Goal: Ask a question

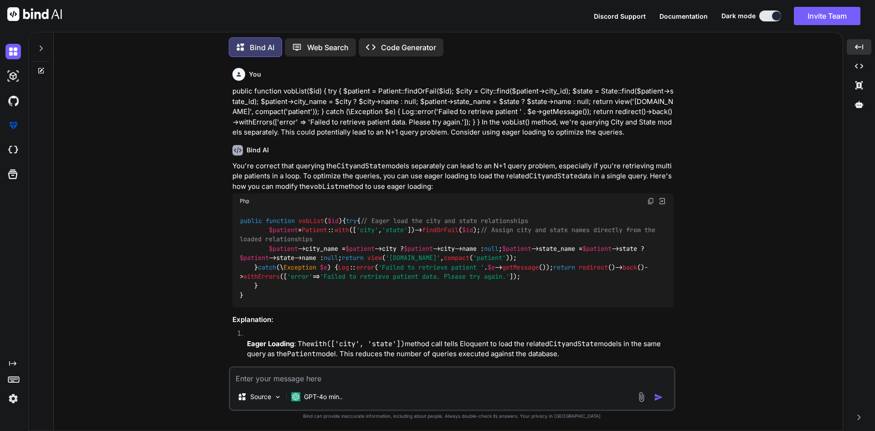
scroll to position [1147, 0]
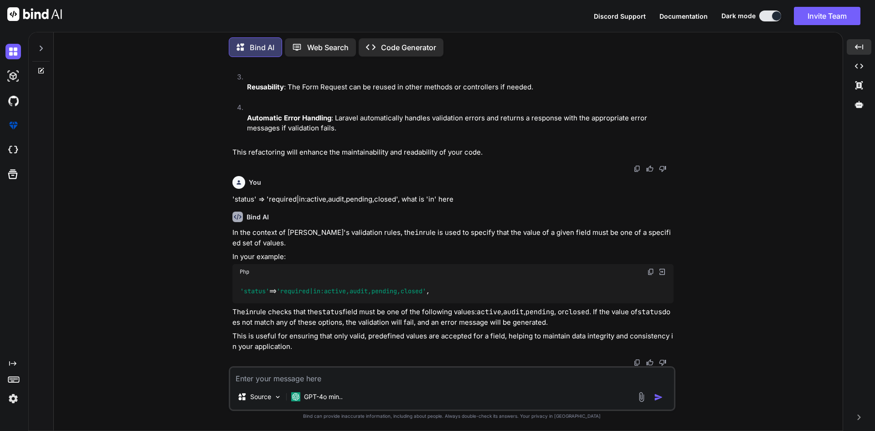
click at [275, 375] on textarea at bounding box center [452, 375] width 444 height 16
click at [42, 68] on icon at bounding box center [42, 69] width 4 height 4
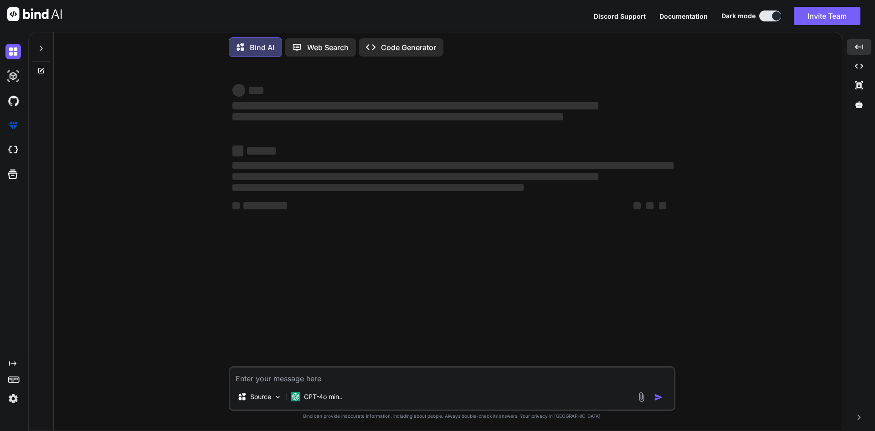
click at [254, 381] on textarea at bounding box center [452, 375] width 444 height 16
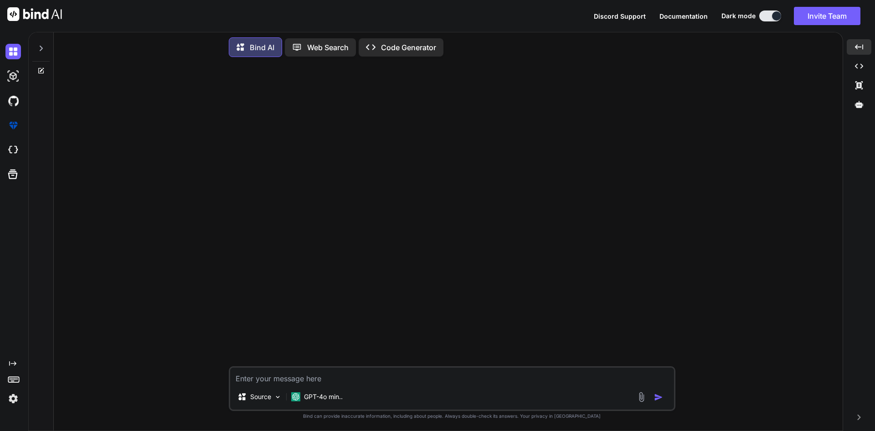
paste textarea "@if (session('success')) <script> for (var key in localStorage) { if (key.inclu…"
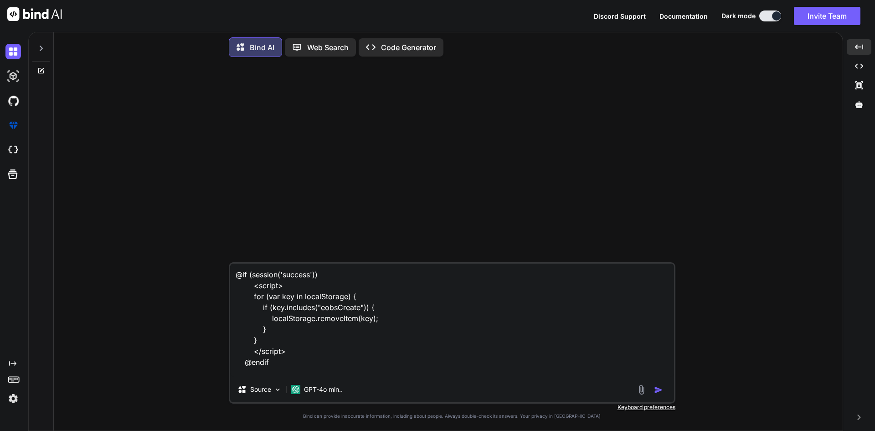
scroll to position [12, 0]
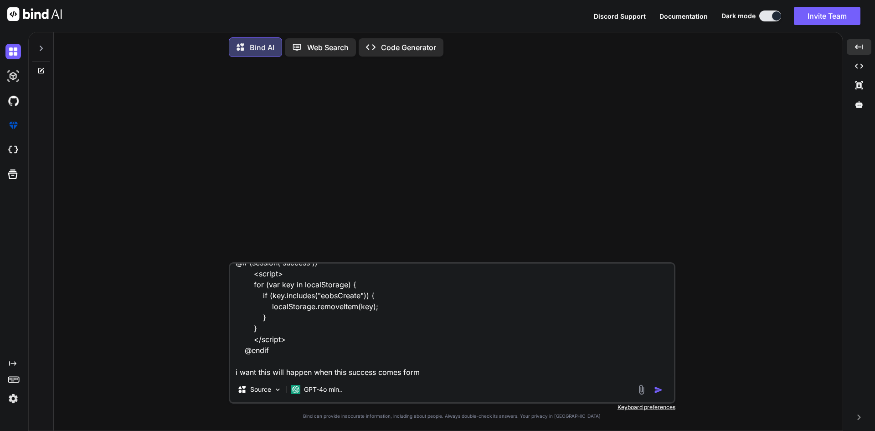
paste textarea "public function store(StoreEobRequest $request) { DB::beginTransaction(); try {…"
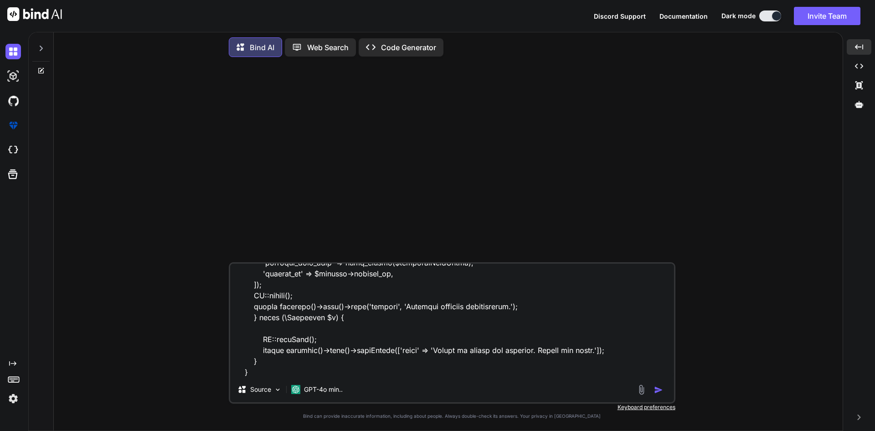
scroll to position [329, 0]
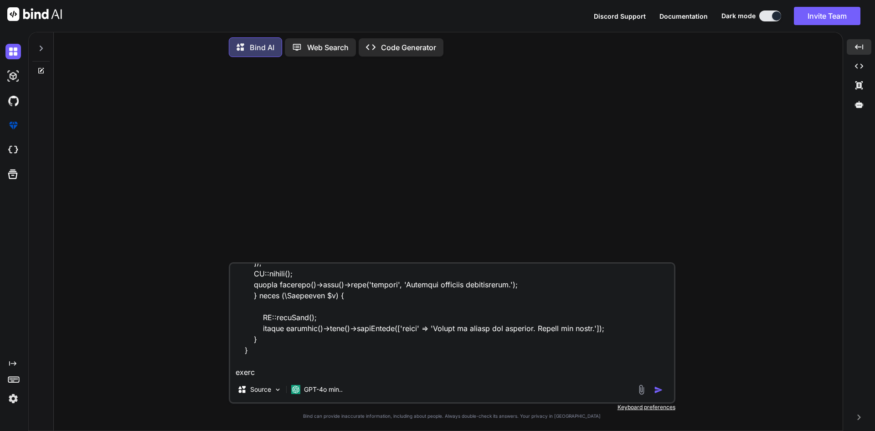
paste textarea "Route::post('eobs', [EobsController::class, 'store'])->name('users.eobsStore');"
type textarea "@if (session('success')) <script> for (var key in localStorage) { if (key.inclu…"
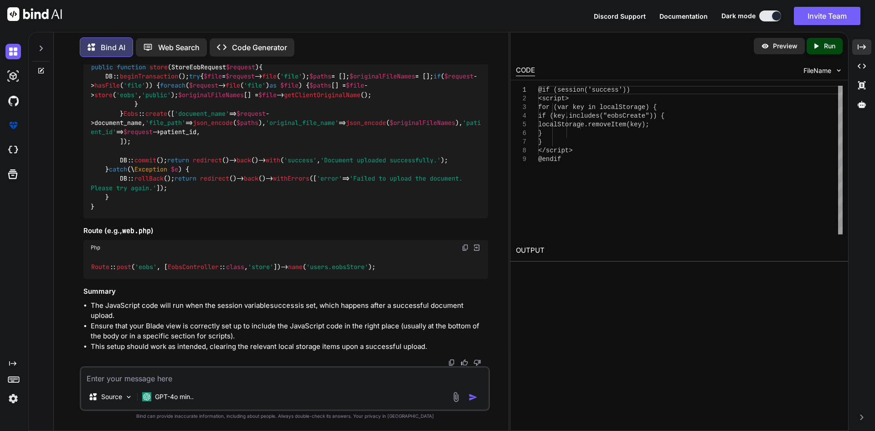
scroll to position [618, 0]
click at [859, 49] on icon "Created with Pixso." at bounding box center [862, 47] width 8 height 8
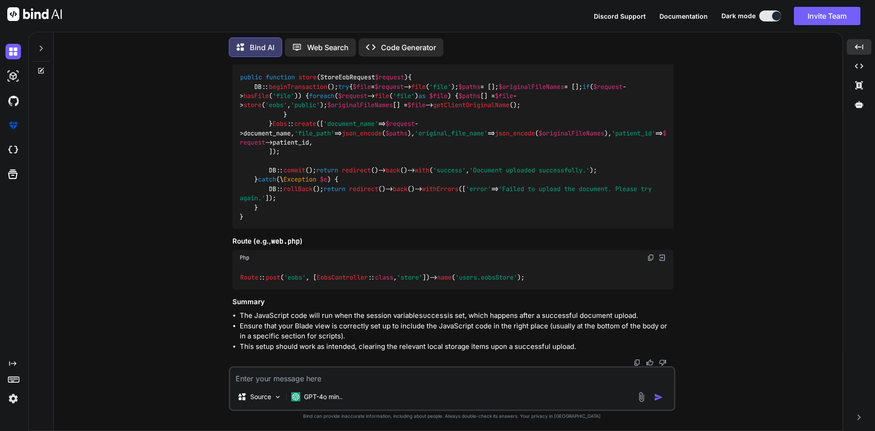
click at [266, 373] on textarea at bounding box center [452, 375] width 444 height 16
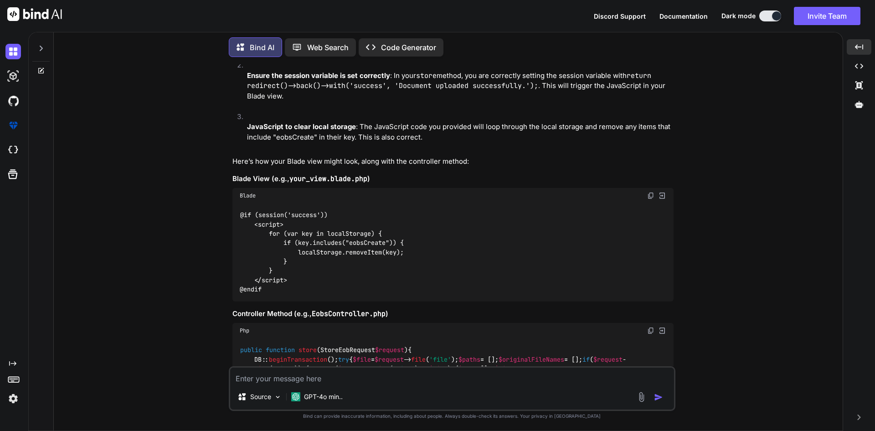
scroll to position [178, 0]
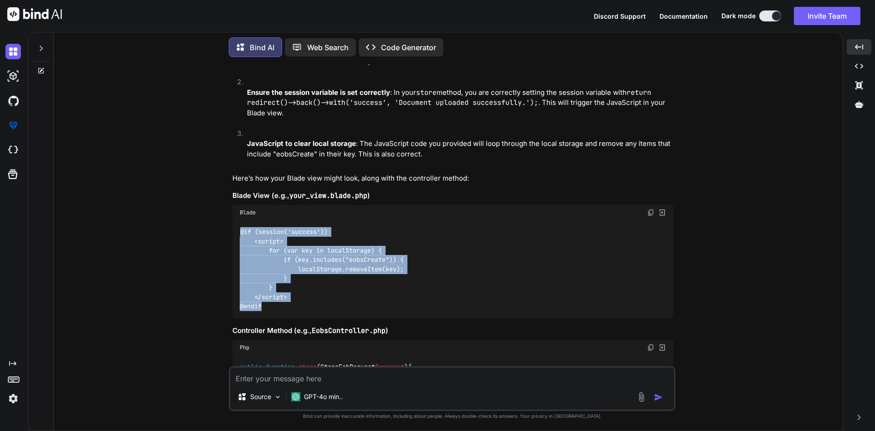
drag, startPoint x: 273, startPoint y: 306, endPoint x: 224, endPoint y: 233, distance: 87.7
click at [224, 233] on div "You Bind AI To ensure that the JavaScript code for clearing local storage execu…" at bounding box center [452, 247] width 782 height 366
copy code "@if (session('success')) <script> for (var key in localStorage) { if (key.inclu…"
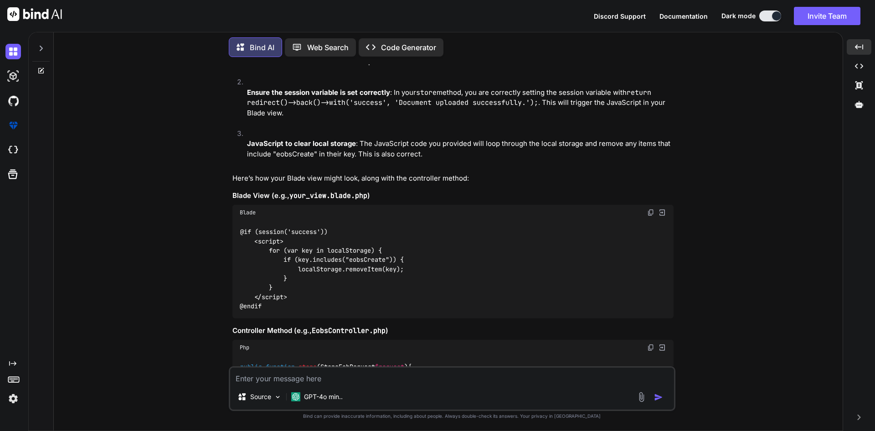
click at [303, 374] on textarea at bounding box center [452, 375] width 444 height 16
paste textarea "@if (session('success')) <script> for (var key in localStorage) { if (key.inclu…"
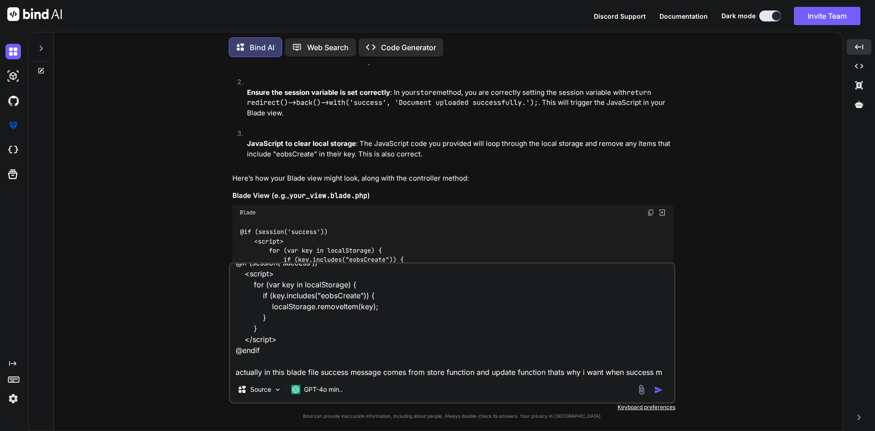
scroll to position [23, 0]
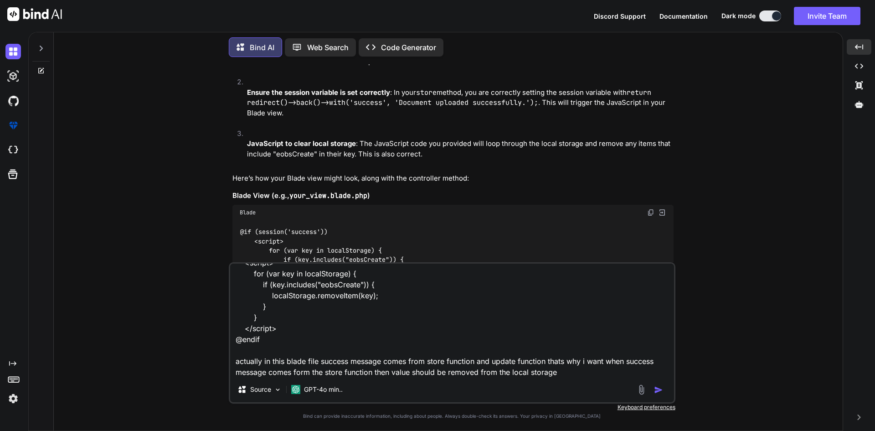
type textarea "@if (session('success')) <script> for (var key in localStorage) { if (key.inclu…"
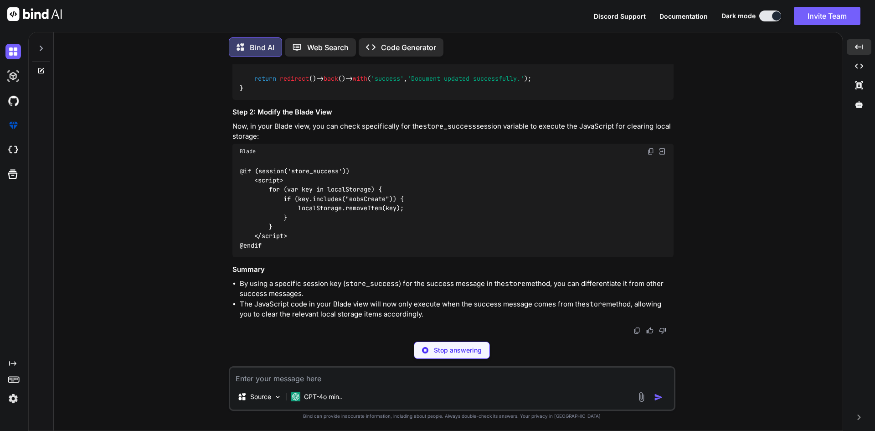
scroll to position [1334, 0]
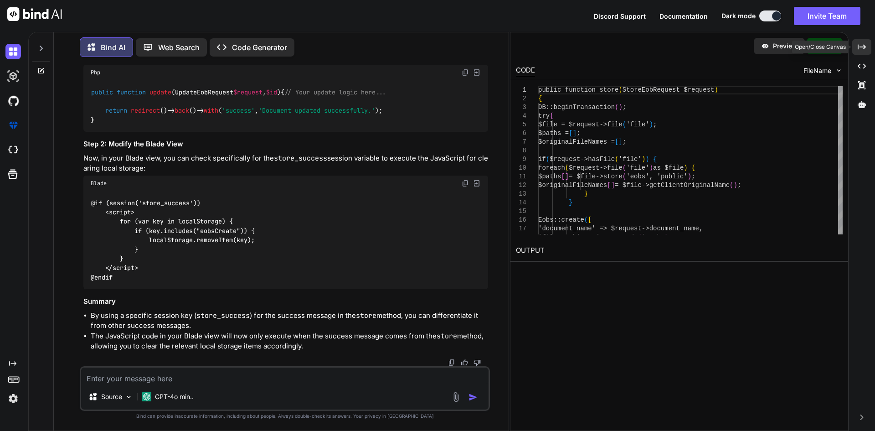
click at [864, 43] on icon "Created with Pixso." at bounding box center [862, 47] width 8 height 8
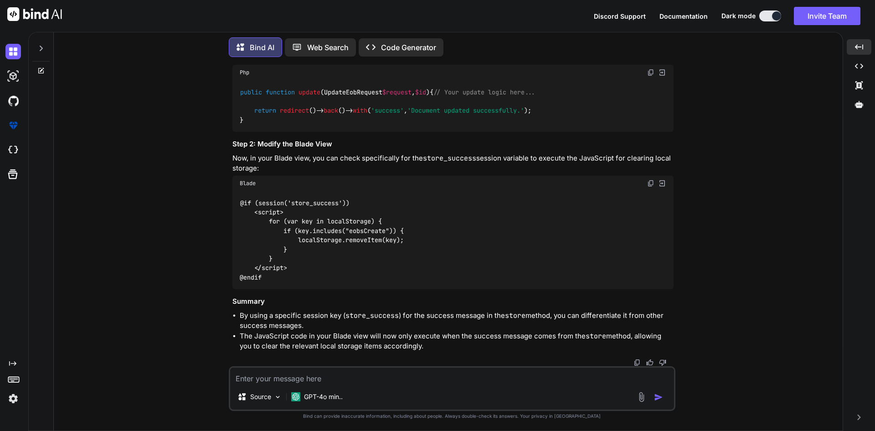
scroll to position [1402, 0]
click at [289, 378] on textarea at bounding box center [452, 375] width 444 height 16
type textarea "if we pass store_success then toaster will not show because it check session ha…"
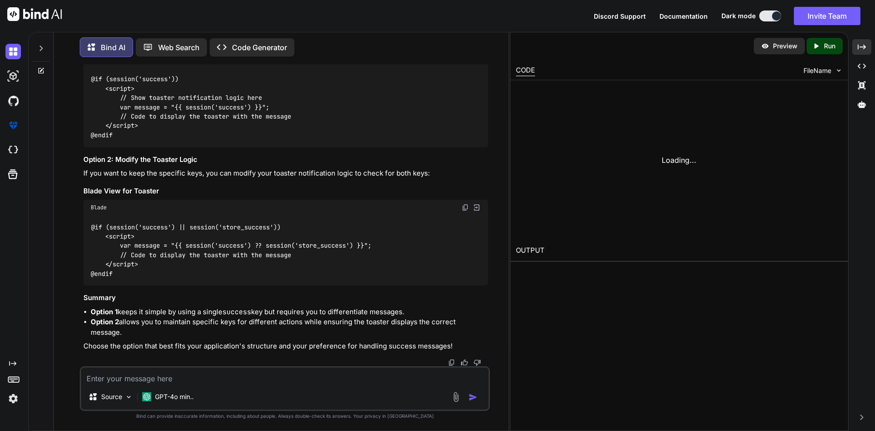
scroll to position [1902, 0]
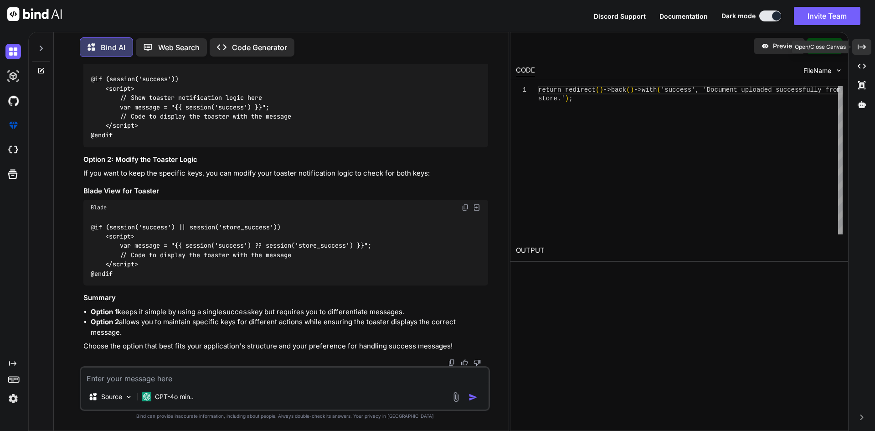
click at [866, 48] on icon "Created with Pixso." at bounding box center [862, 47] width 8 height 8
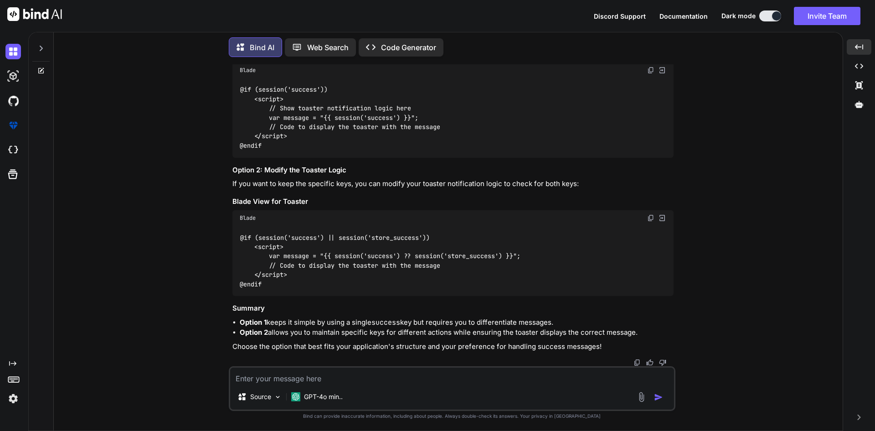
scroll to position [2043, 0]
click at [340, 376] on textarea at bounding box center [452, 375] width 444 height 16
click at [340, 376] on textarea "can we do that we can" at bounding box center [452, 375] width 444 height 16
type textarea "can we do that we can check that session success is comes from which route or f…"
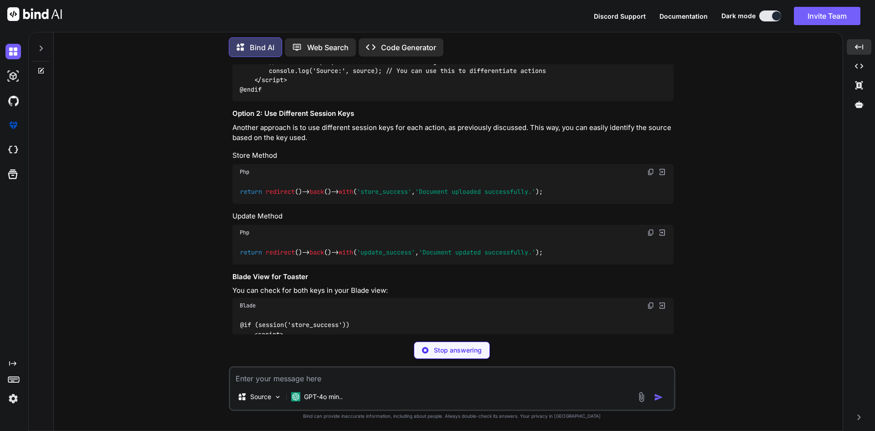
scroll to position [2491, 0]
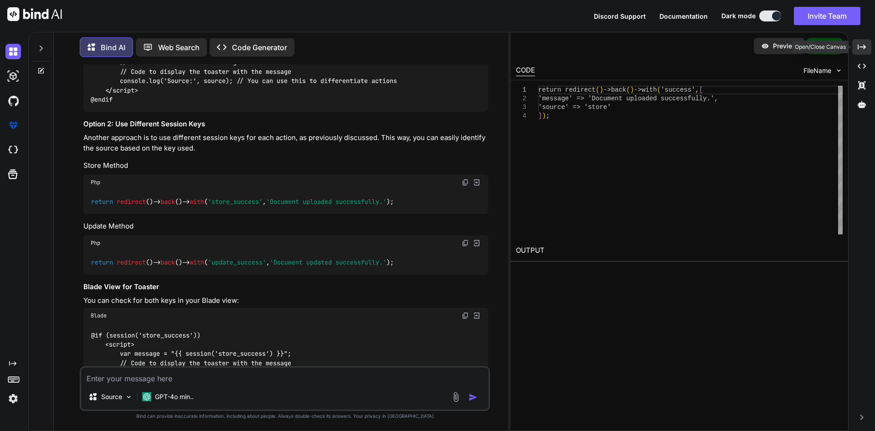
click at [865, 50] on icon "Created with Pixso." at bounding box center [862, 47] width 8 height 8
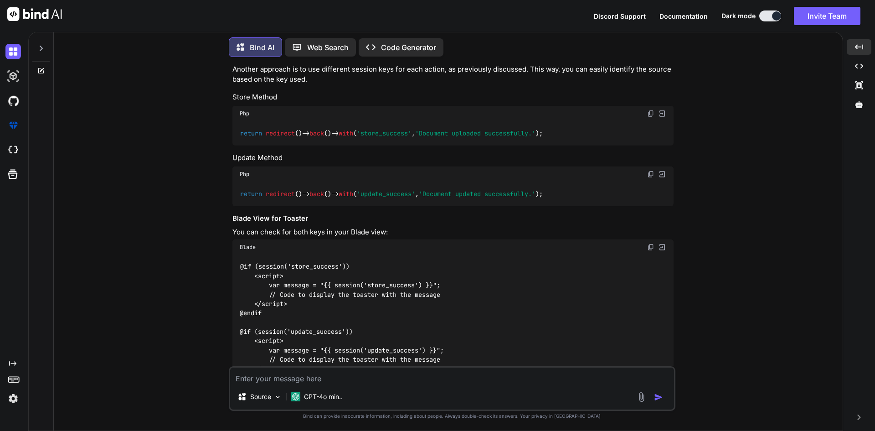
scroll to position [2373, 0]
